Goal: Task Accomplishment & Management: Use online tool/utility

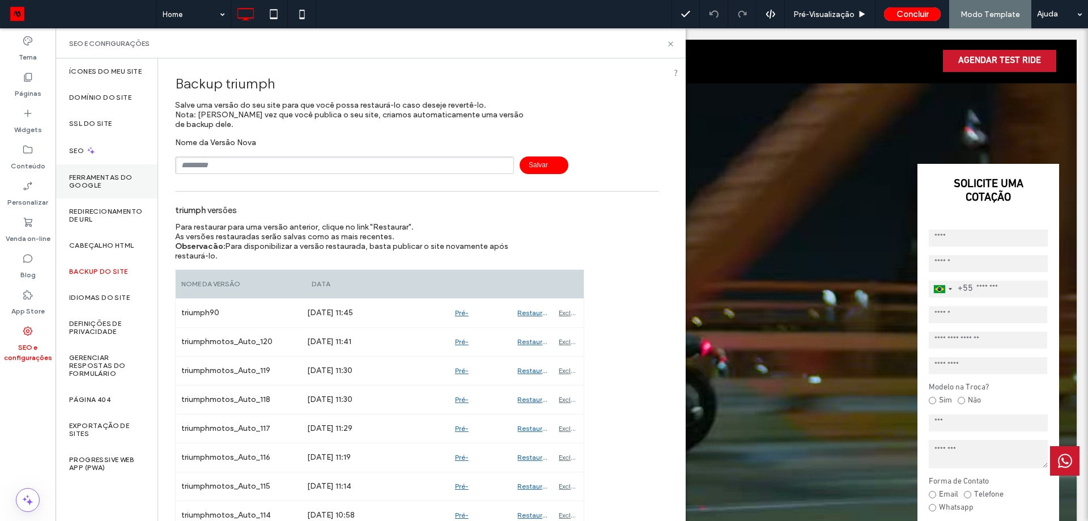
click at [33, 83] on label "Páginas" at bounding box center [28, 91] width 27 height 16
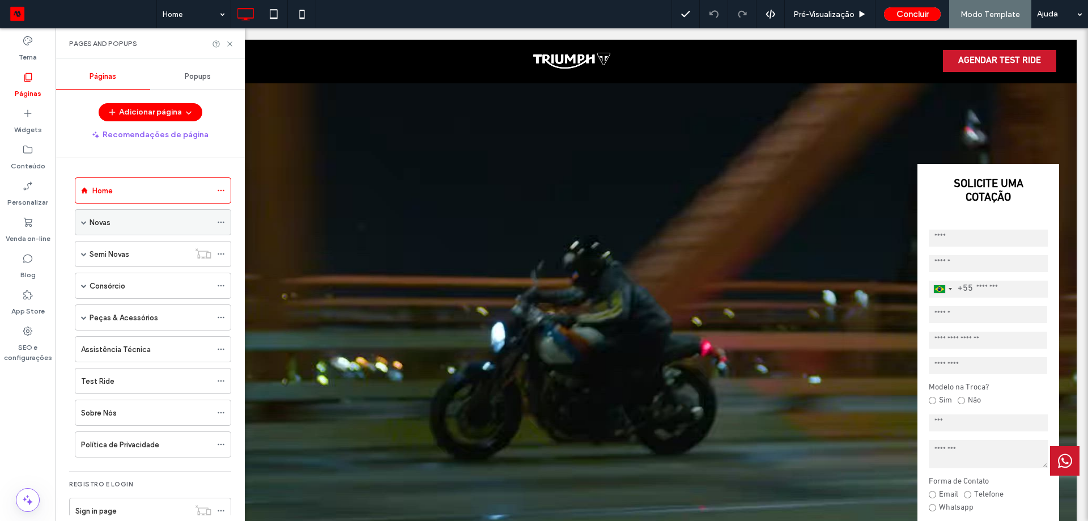
click at [86, 216] on span at bounding box center [84, 222] width 6 height 25
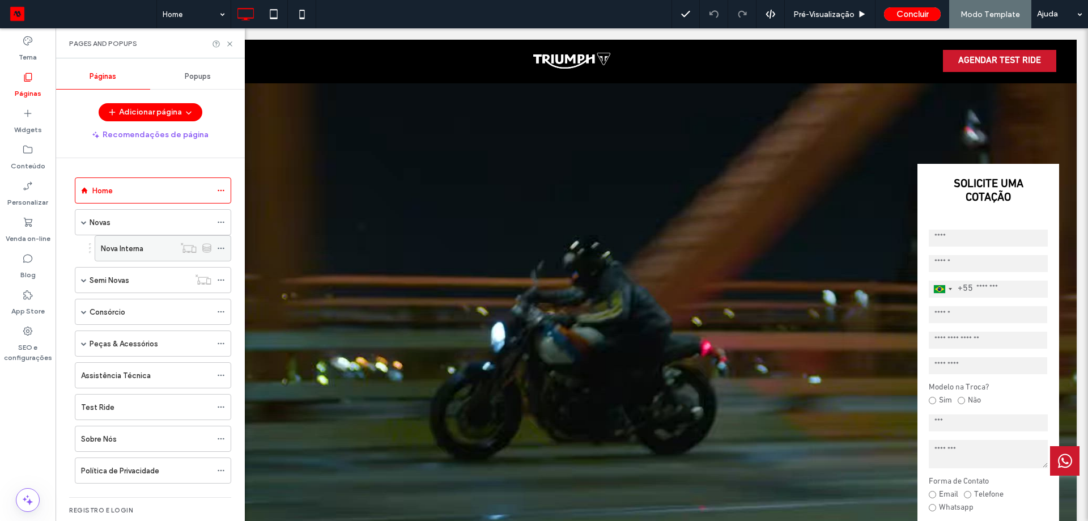
click at [135, 242] on label "Nova Interna" at bounding box center [122, 249] width 42 height 20
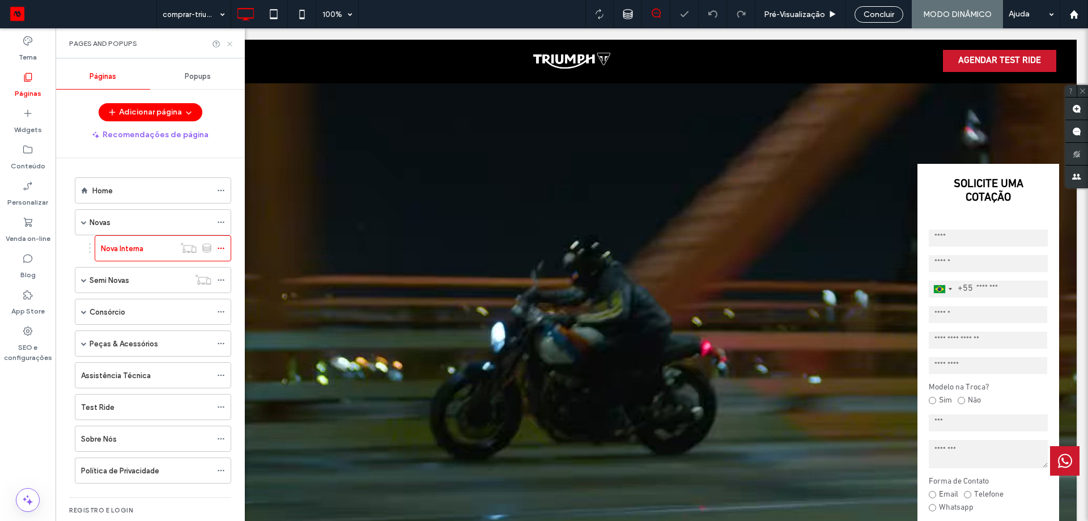
click at [229, 43] on icon at bounding box center [229, 44] width 8 height 8
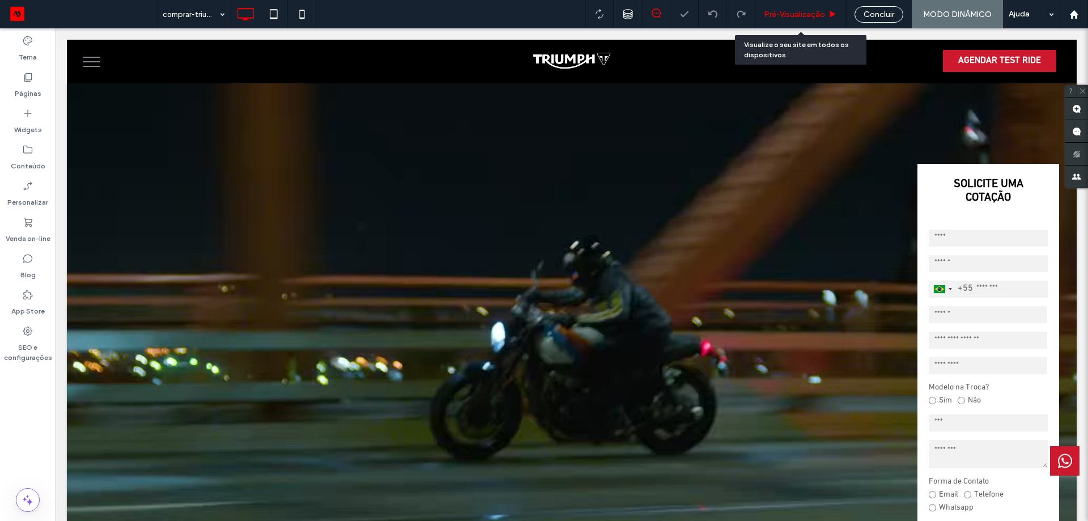
click at [795, 10] on span "Pré-Visualizaçāo" at bounding box center [794, 15] width 61 height 10
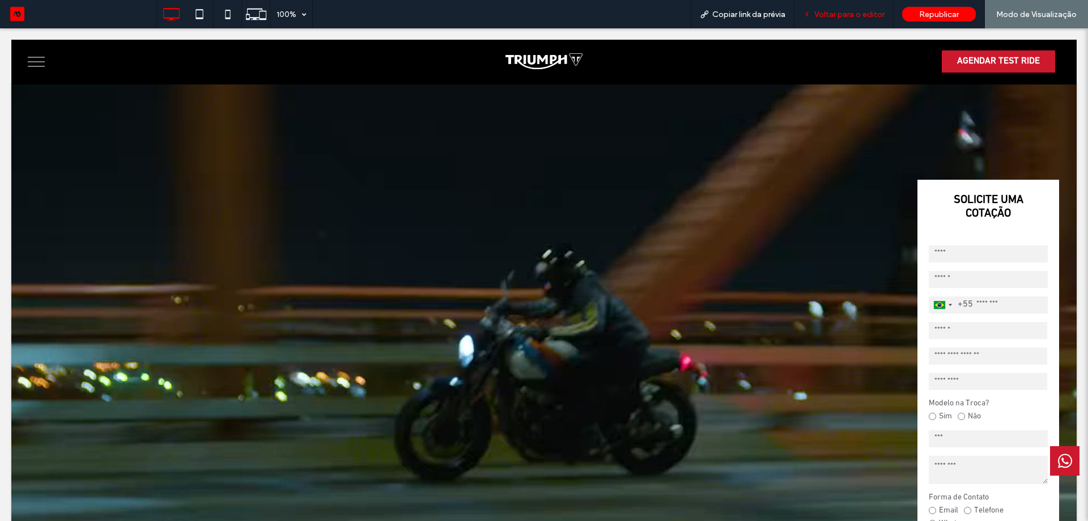
click at [837, 16] on span "Voltar para o editor" at bounding box center [849, 15] width 70 height 10
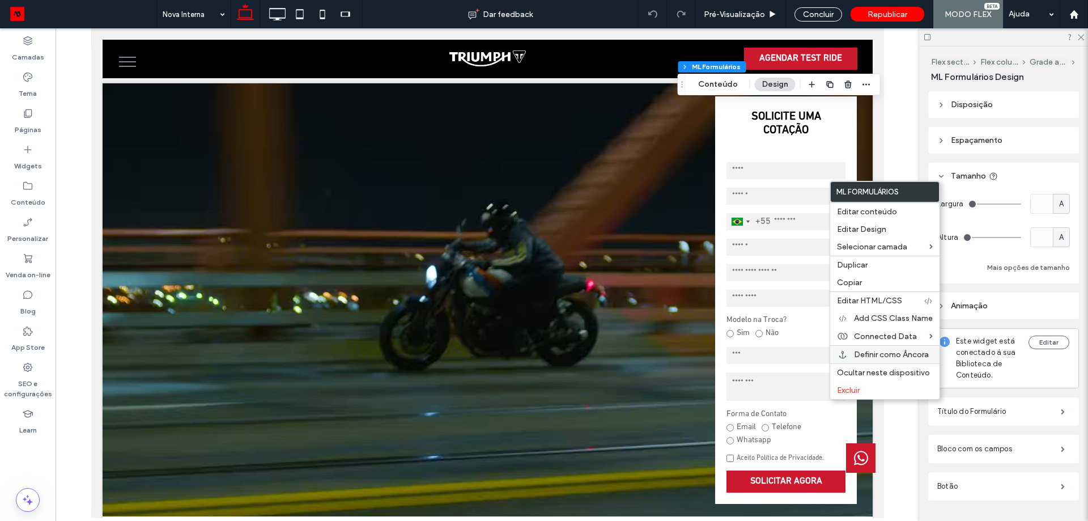
click at [886, 356] on span "Definir como Âncora" at bounding box center [891, 355] width 75 height 10
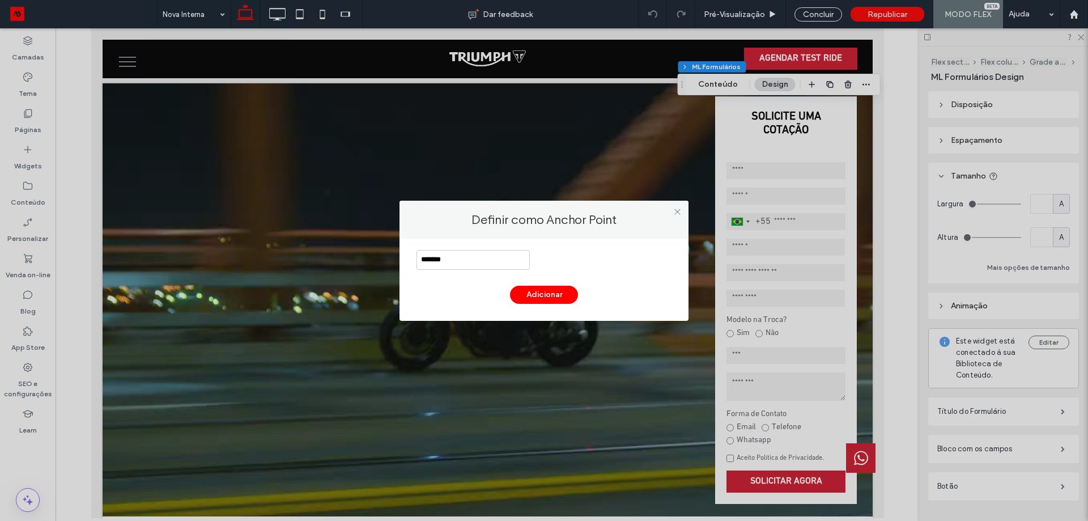
type input "*******"
drag, startPoint x: 507, startPoint y: 287, endPoint x: 517, endPoint y: 288, distance: 9.8
click at [516, 288] on div "Adicionar" at bounding box center [543, 295] width 255 height 18
click at [537, 293] on button "Adicionar" at bounding box center [544, 295] width 68 height 18
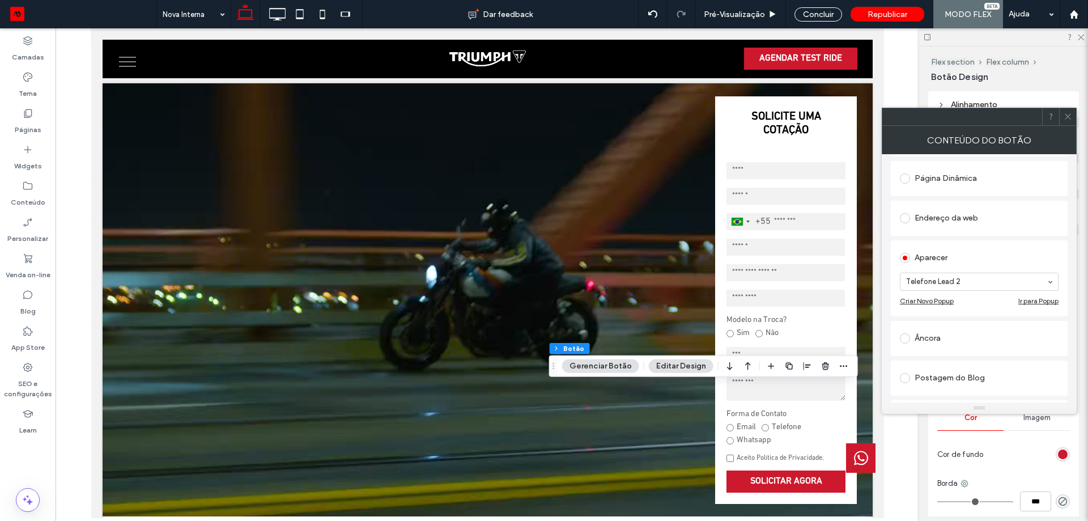
scroll to position [227, 0]
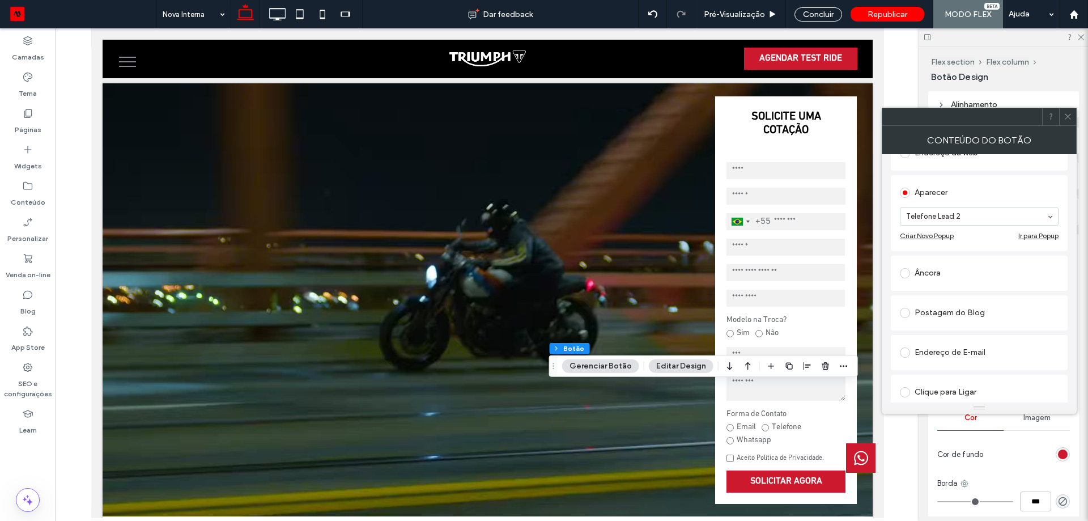
click at [938, 270] on div "Âncora" at bounding box center [979, 273] width 159 height 18
click at [1071, 125] on span at bounding box center [1067, 116] width 8 height 17
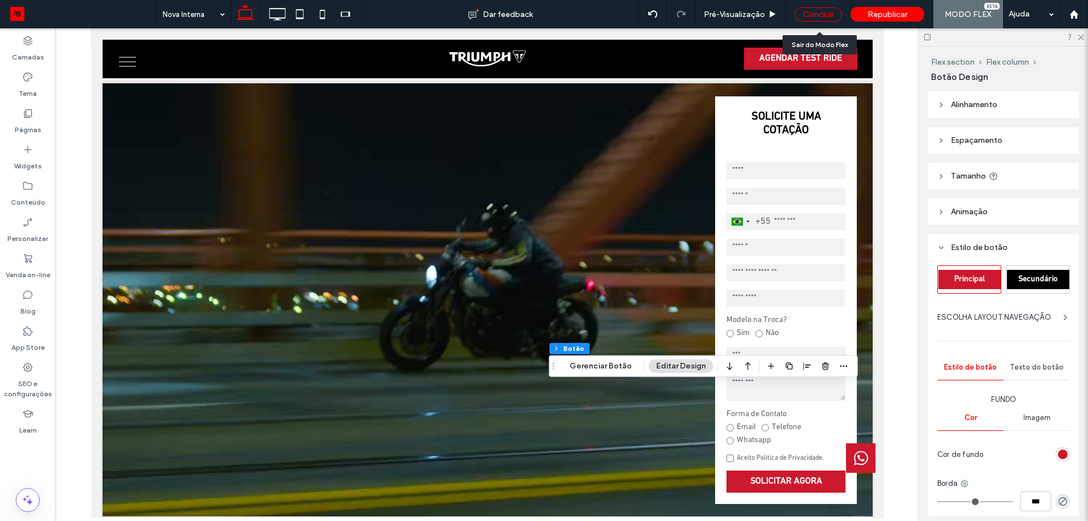
click at [821, 19] on div "Concluir" at bounding box center [818, 14] width 48 height 14
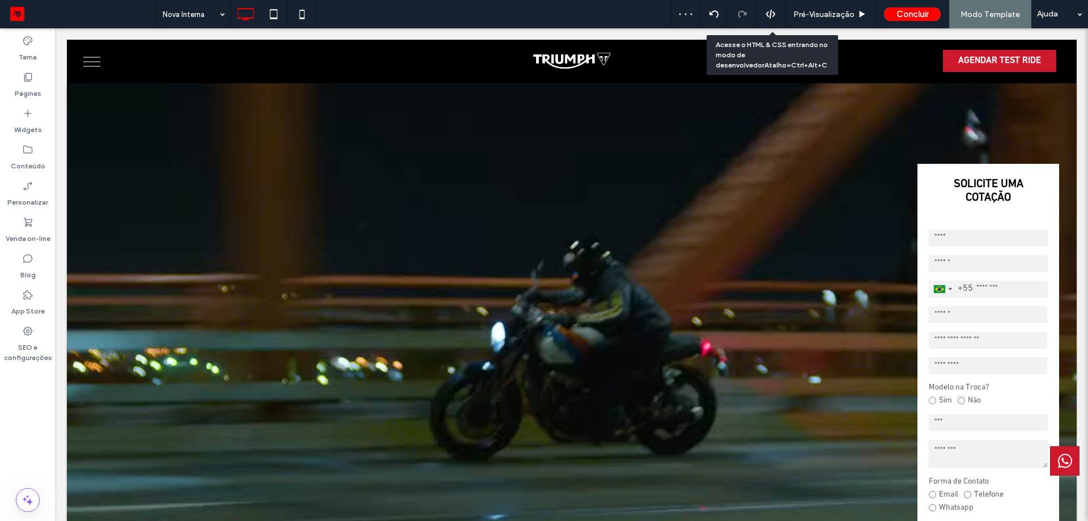
click at [763, 19] on div at bounding box center [770, 14] width 28 height 10
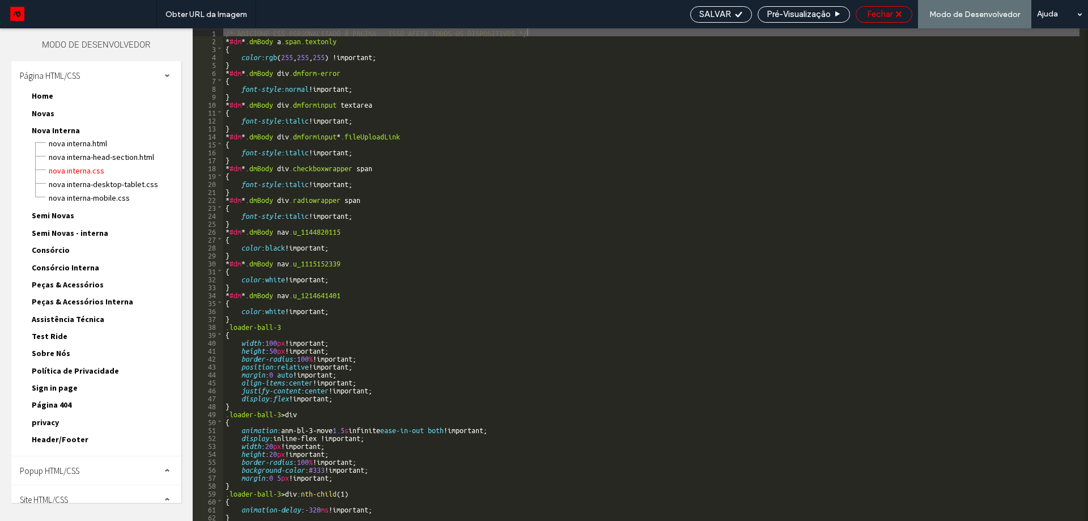
click at [890, 14] on span "Fechar" at bounding box center [879, 14] width 25 height 10
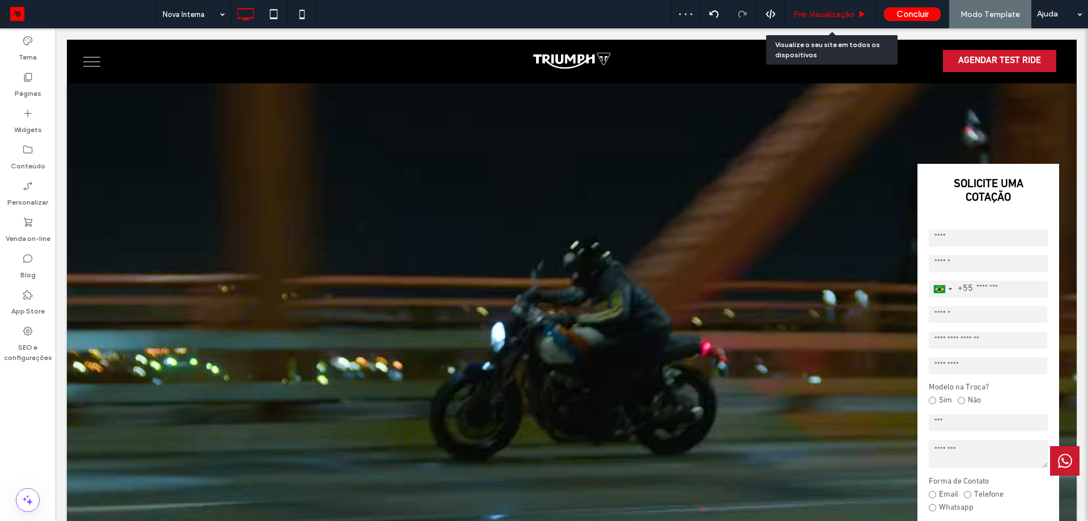
click at [846, 19] on div "Pré-Visualizaçāo" at bounding box center [830, 14] width 91 height 28
click at [819, 10] on span "Pré-Visualizaçāo" at bounding box center [823, 15] width 61 height 10
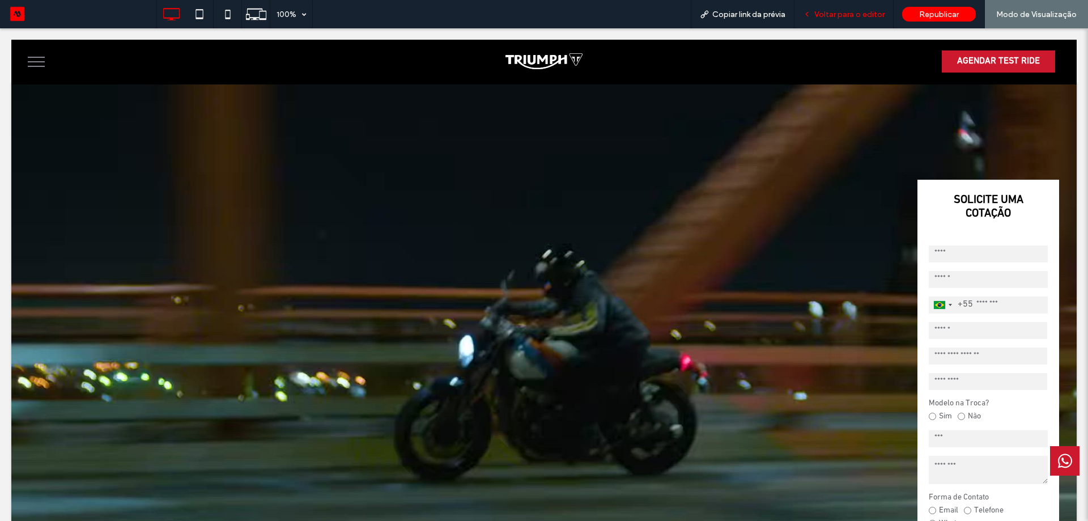
click at [868, 12] on span "Voltar para o editor" at bounding box center [849, 15] width 70 height 10
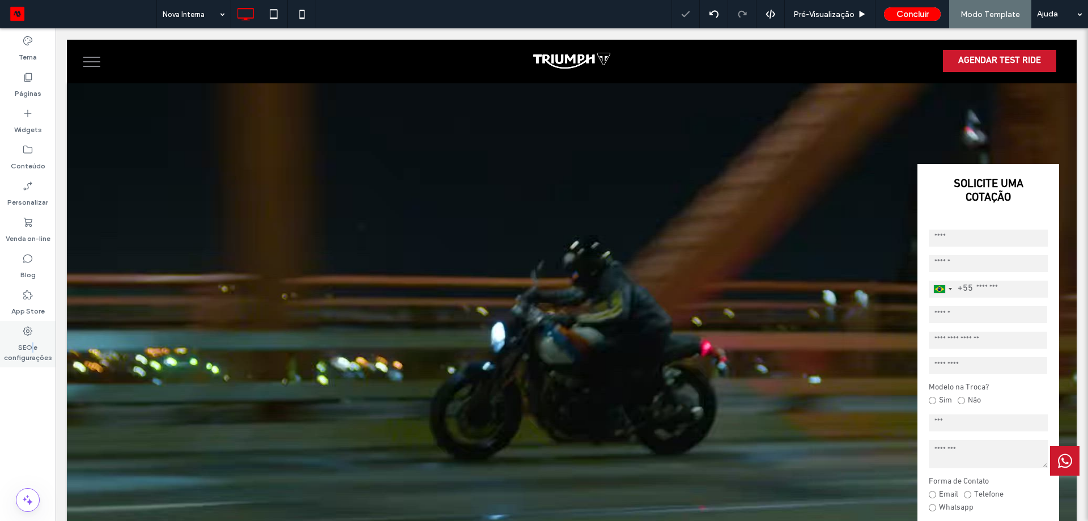
click at [33, 347] on label "SEO e configurações" at bounding box center [28, 350] width 56 height 26
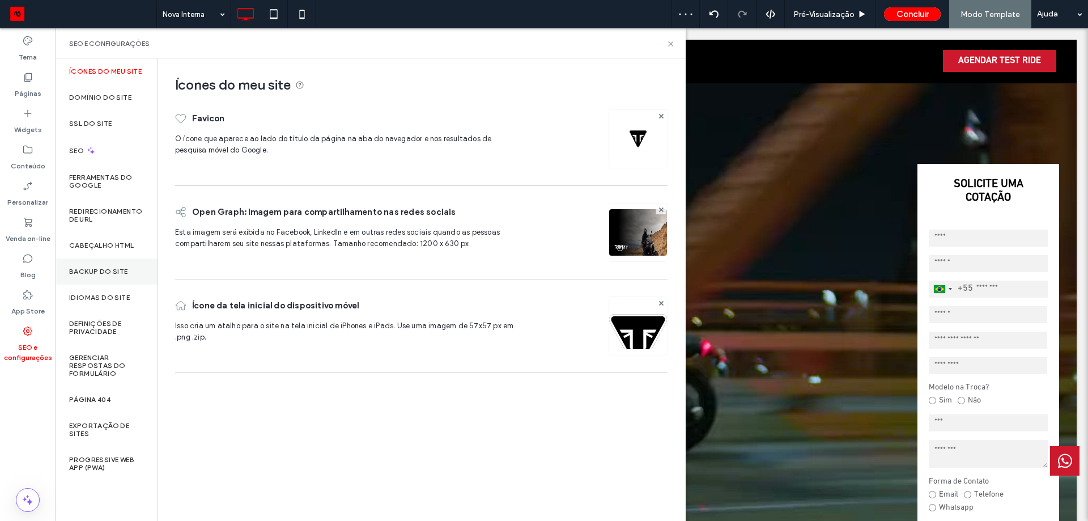
click at [110, 275] on div "Backup do Site" at bounding box center [107, 271] width 102 height 26
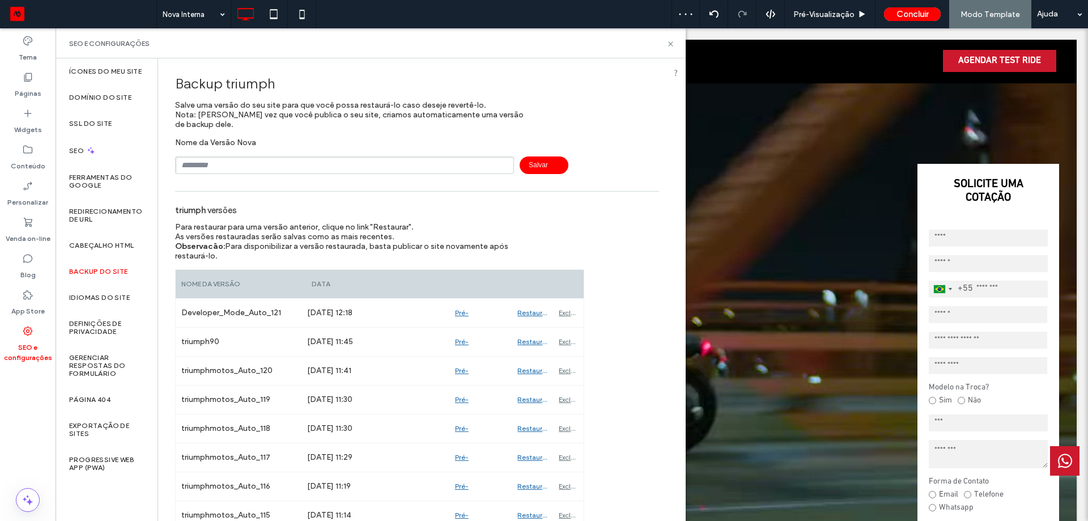
click at [228, 164] on input "text" at bounding box center [344, 165] width 339 height 18
type input "*********"
click at [555, 172] on span "Salvar" at bounding box center [544, 165] width 49 height 18
click at [671, 40] on icon at bounding box center [670, 44] width 8 height 8
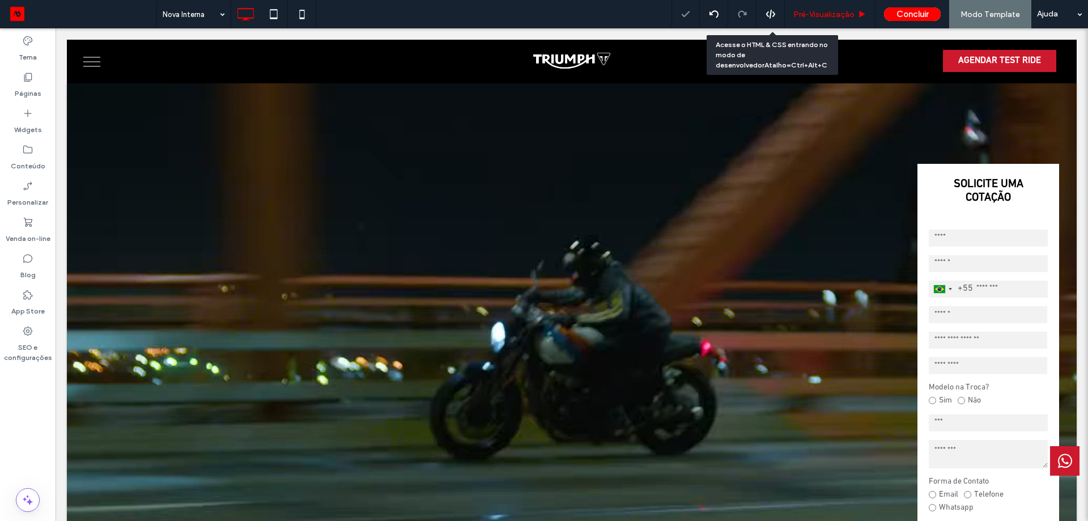
click at [824, 10] on span "Pré-Visualizaçāo" at bounding box center [823, 15] width 61 height 10
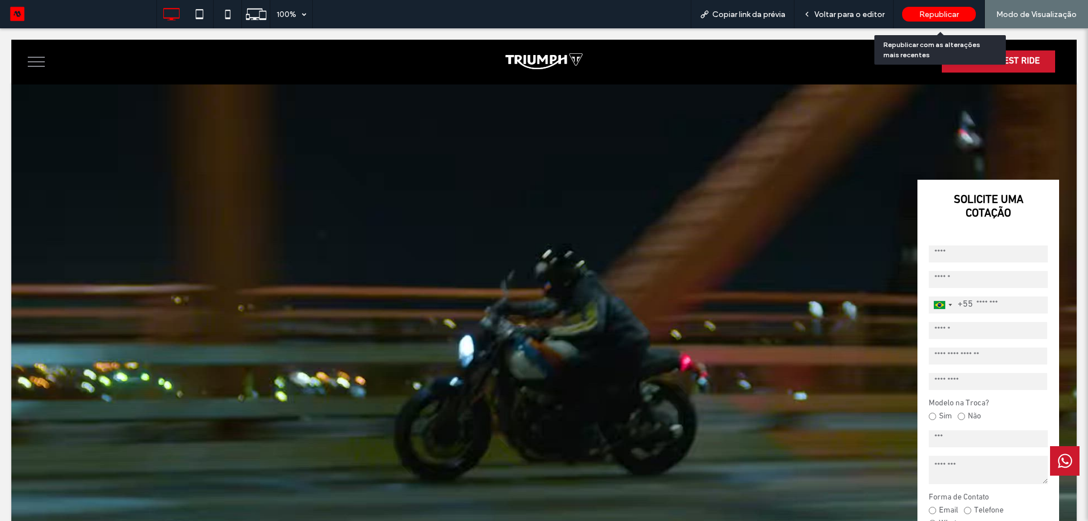
click at [938, 15] on span "Republicar" at bounding box center [939, 15] width 40 height 10
